Goal: Transaction & Acquisition: Purchase product/service

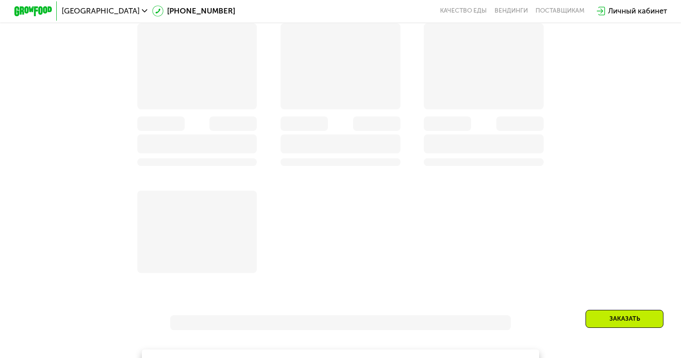
scroll to position [530, 0]
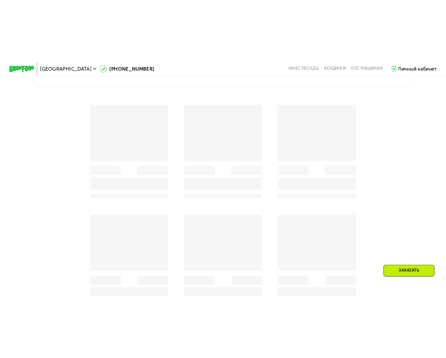
scroll to position [511, 0]
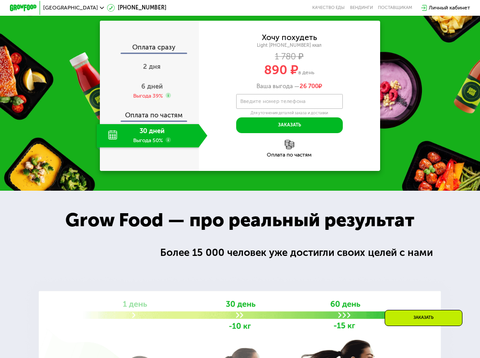
scroll to position [261, 0]
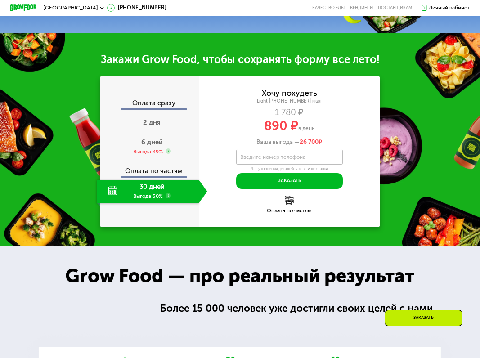
click at [264, 156] on label "Введите номер телефона" at bounding box center [272, 157] width 65 height 4
click at [264, 156] on input "Введите номер телефона" at bounding box center [289, 157] width 107 height 15
type input "**********"
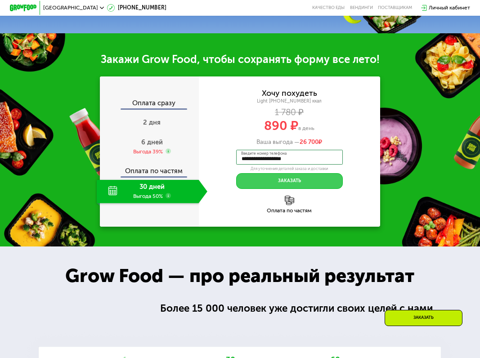
click at [291, 185] on button "Заказать" at bounding box center [289, 181] width 107 height 16
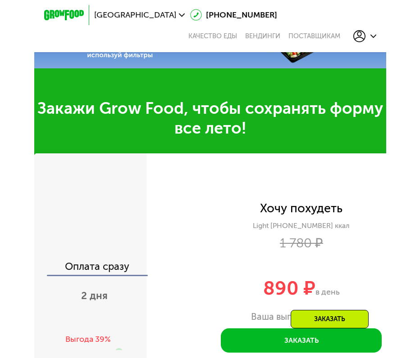
scroll to position [165, 0]
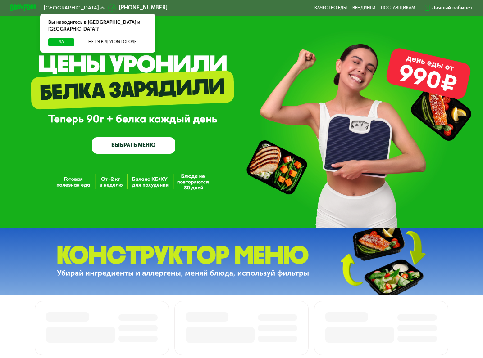
click at [419, 7] on div "Личный кабинет" at bounding box center [451, 8] width 41 height 8
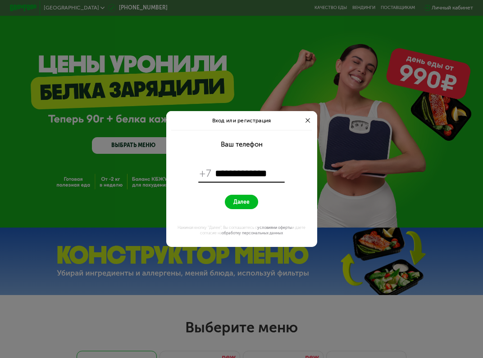
type input "**********"
click at [239, 199] on span "Далее" at bounding box center [241, 202] width 16 height 6
